Goal: Task Accomplishment & Management: Use online tool/utility

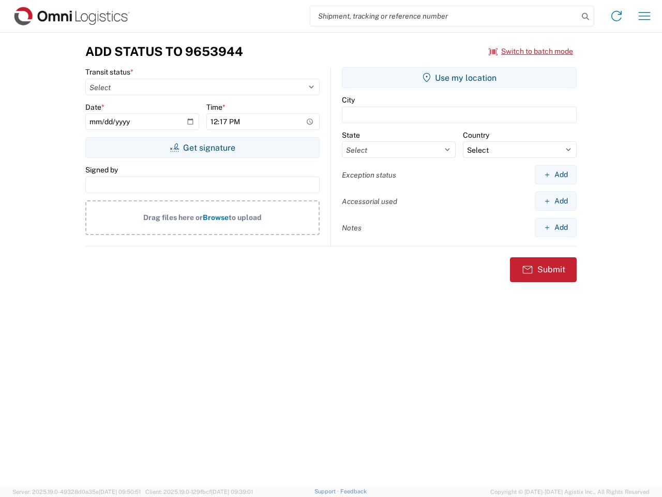
click at [444, 16] on input "search" at bounding box center [444, 16] width 268 height 20
click at [586, 17] on icon at bounding box center [585, 16] width 14 height 14
click at [617, 16] on icon at bounding box center [616, 16] width 17 height 17
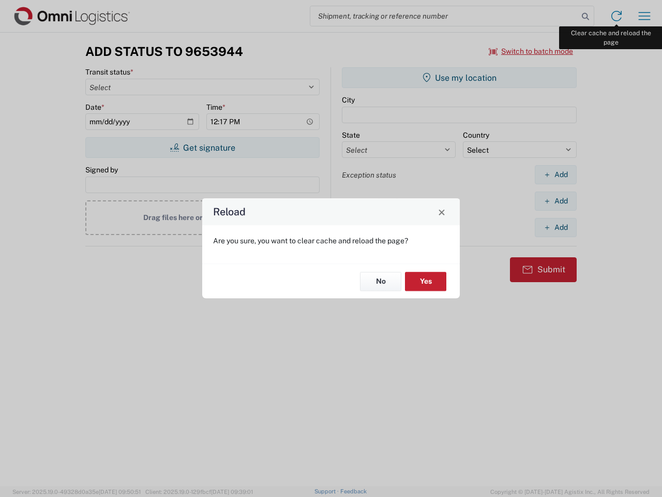
click at [645, 16] on div "Reload Are you sure, you want to clear cache and reload the page? No Yes" at bounding box center [331, 248] width 662 height 497
click at [531, 51] on div "Reload Are you sure, you want to clear cache and reload the page? No Yes" at bounding box center [331, 248] width 662 height 497
click at [202, 147] on div "Reload Are you sure, you want to clear cache and reload the page? No Yes" at bounding box center [331, 248] width 662 height 497
click at [459, 78] on div "Reload Are you sure, you want to clear cache and reload the page? No Yes" at bounding box center [331, 248] width 662 height 497
click at [556, 174] on div "Reload Are you sure, you want to clear cache and reload the page? No Yes" at bounding box center [331, 248] width 662 height 497
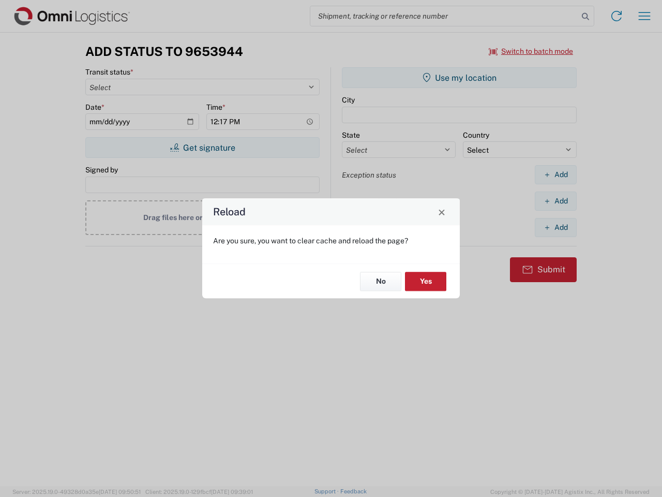
click at [556, 201] on div "Reload Are you sure, you want to clear cache and reload the page? No Yes" at bounding box center [331, 248] width 662 height 497
click at [556, 227] on div "Reload Are you sure, you want to clear cache and reload the page? No Yes" at bounding box center [331, 248] width 662 height 497
